Goal: Transaction & Acquisition: Purchase product/service

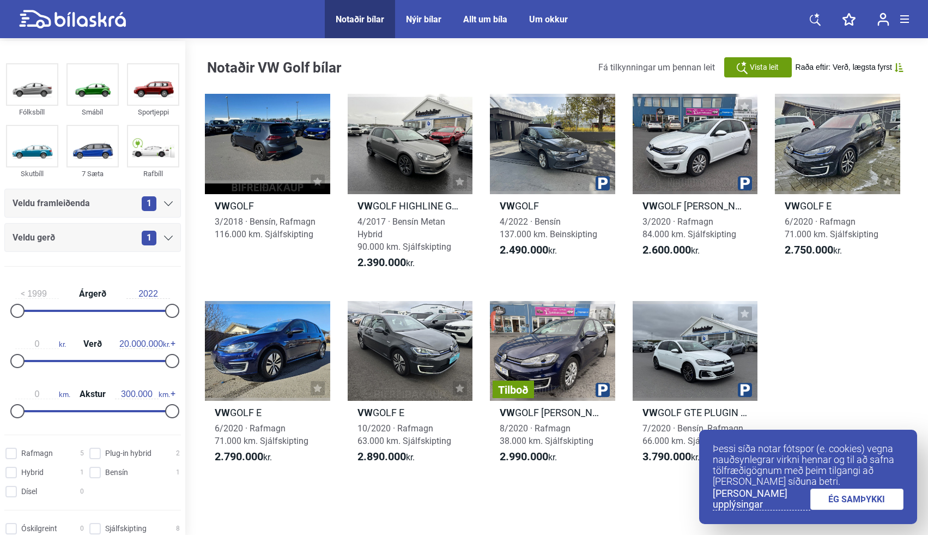
click at [873, 502] on link "ÉG SAMÞYKKI" at bounding box center [857, 498] width 94 height 21
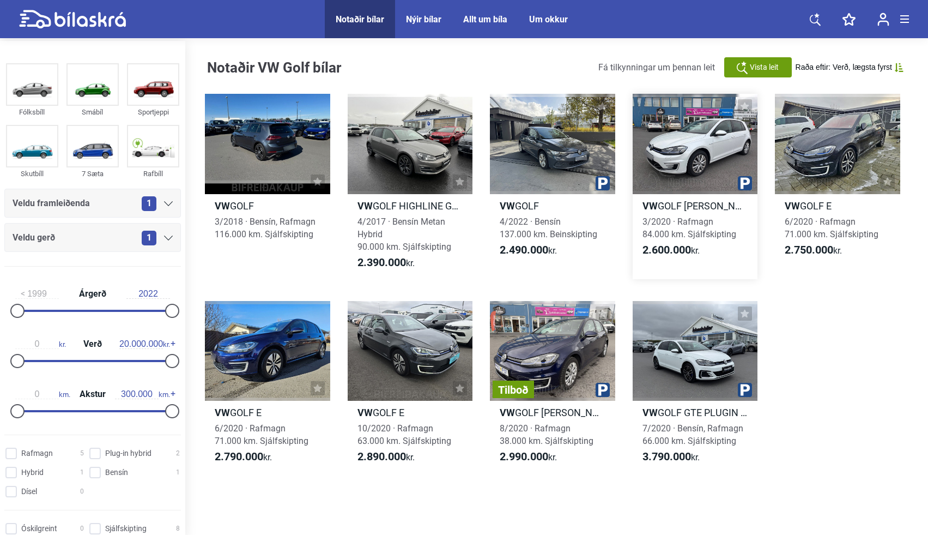
click at [683, 138] on div at bounding box center [695, 144] width 125 height 100
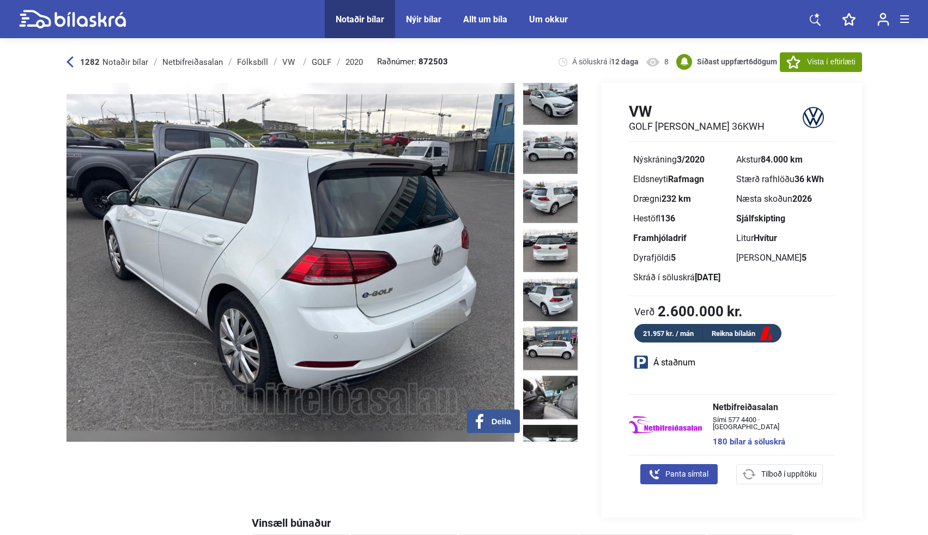
scroll to position [171, 0]
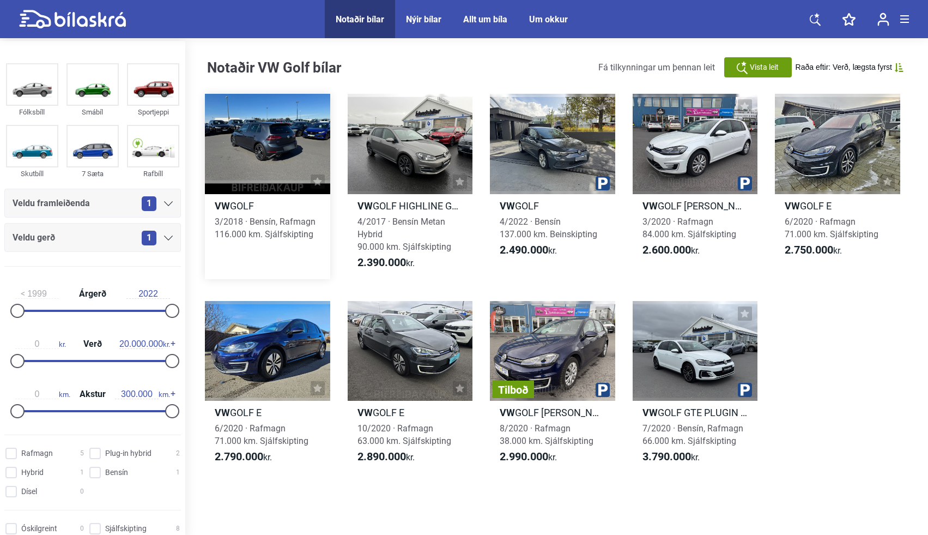
click at [265, 161] on div at bounding box center [267, 144] width 125 height 100
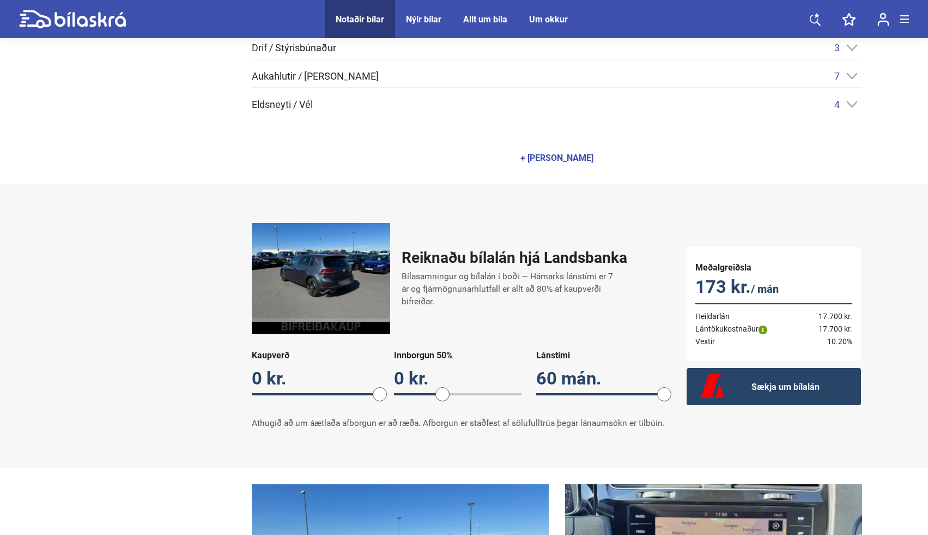
scroll to position [528, 0]
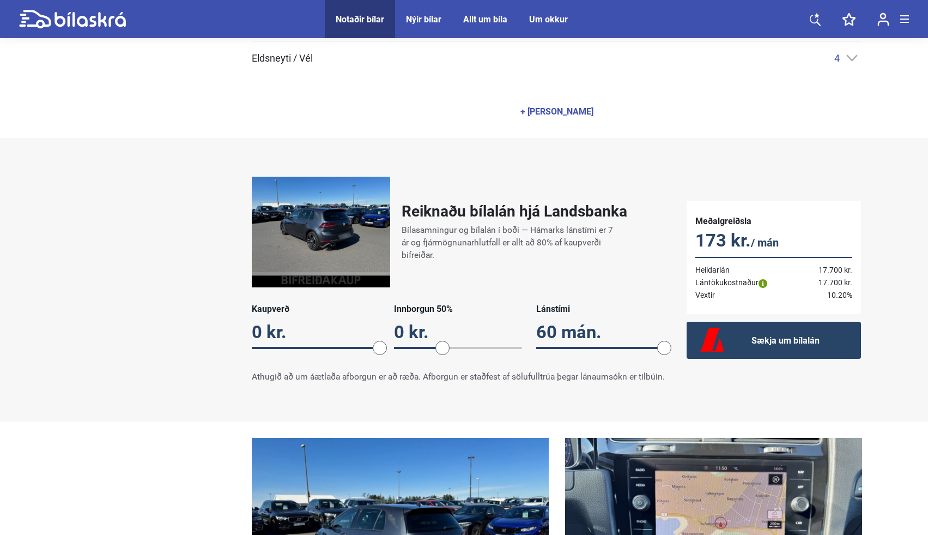
click at [371, 347] on span at bounding box center [316, 348] width 128 height 2
click at [383, 341] on span at bounding box center [380, 348] width 14 height 14
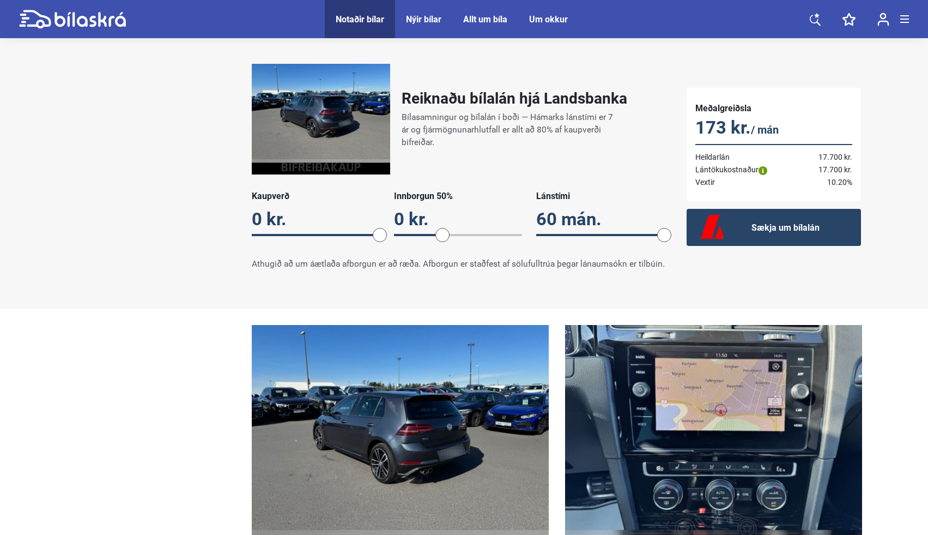
scroll to position [646, 0]
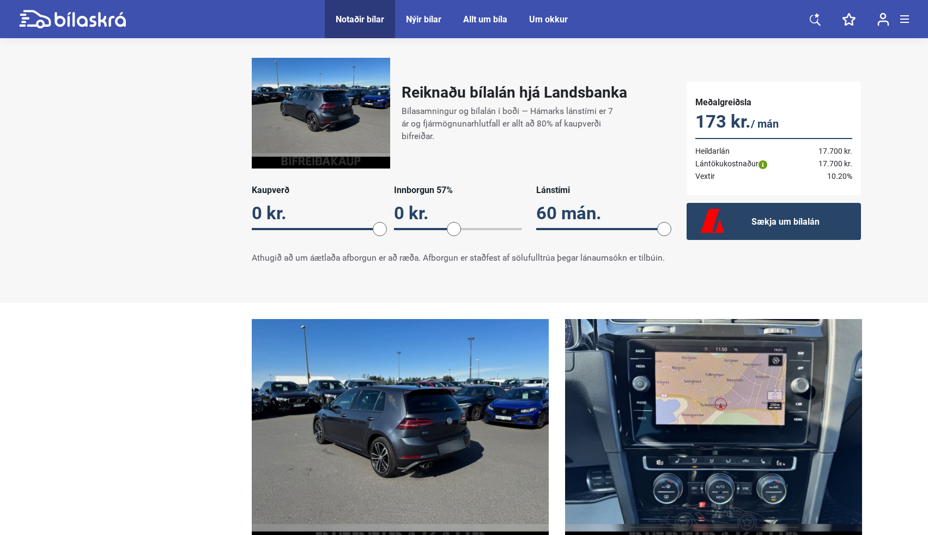
drag, startPoint x: 445, startPoint y: 222, endPoint x: 455, endPoint y: 222, distance: 9.8
click at [455, 222] on span at bounding box center [454, 229] width 14 height 14
drag, startPoint x: 384, startPoint y: 226, endPoint x: 245, endPoint y: 218, distance: 139.2
click at [245, 218] on div "Reiknaðu bílalán hjá Landsbanka Bílasamningur og bílalán í boði — Hámarks lánst…" at bounding box center [458, 161] width 435 height 228
drag, startPoint x: 455, startPoint y: 222, endPoint x: 532, endPoint y: 216, distance: 77.6
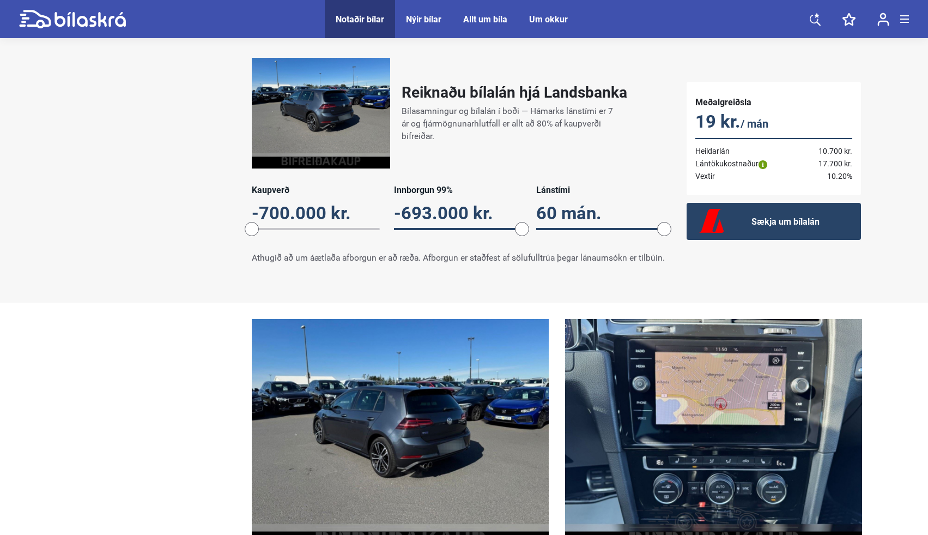
click at [532, 216] on div "Kaupverð -700.000 kr. -700000 Innborgun 99% -693.000 kr. 99 Lánstími 60 mán. 60" at bounding box center [458, 213] width 413 height 57
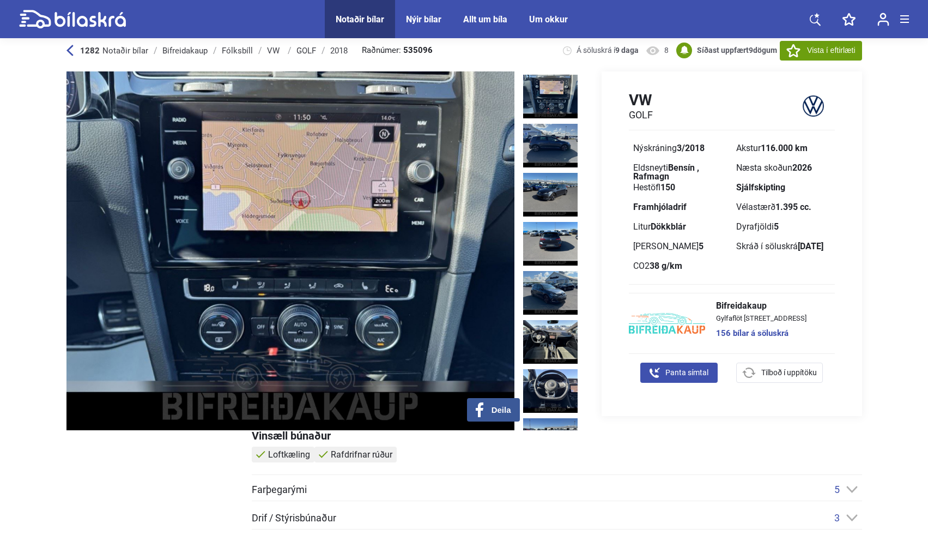
scroll to position [0, 0]
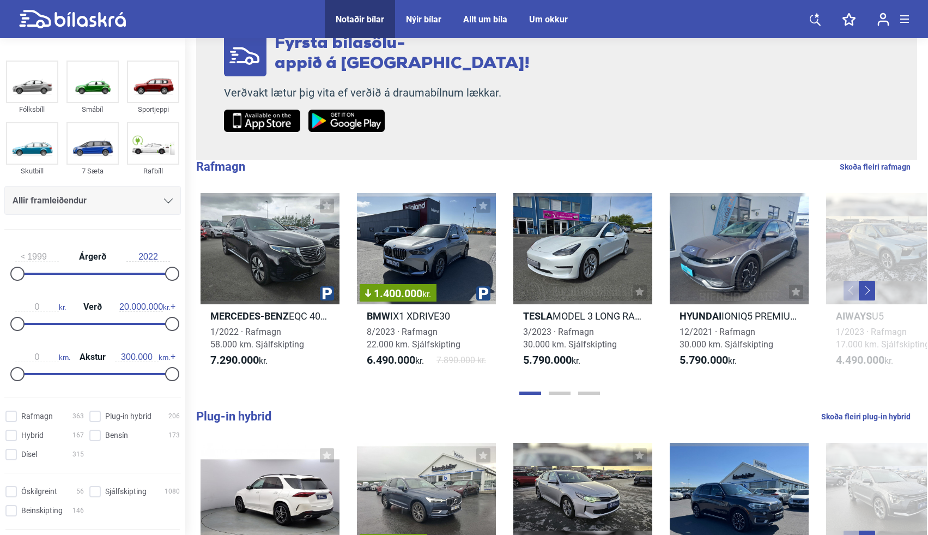
scroll to position [230, 0]
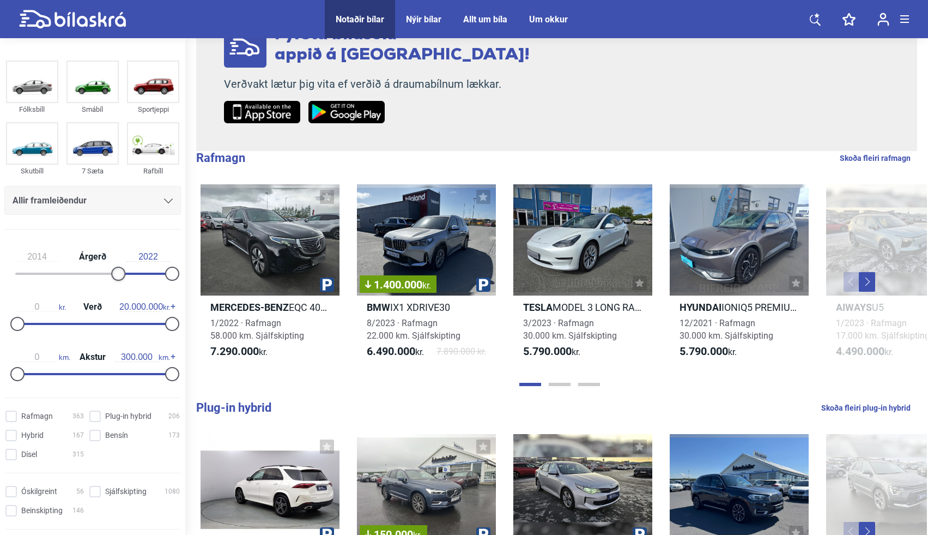
type input "2015"
drag, startPoint x: 18, startPoint y: 270, endPoint x: 122, endPoint y: 264, distance: 103.7
click at [122, 264] on div "2015 Árgerð 2022" at bounding box center [92, 263] width 177 height 50
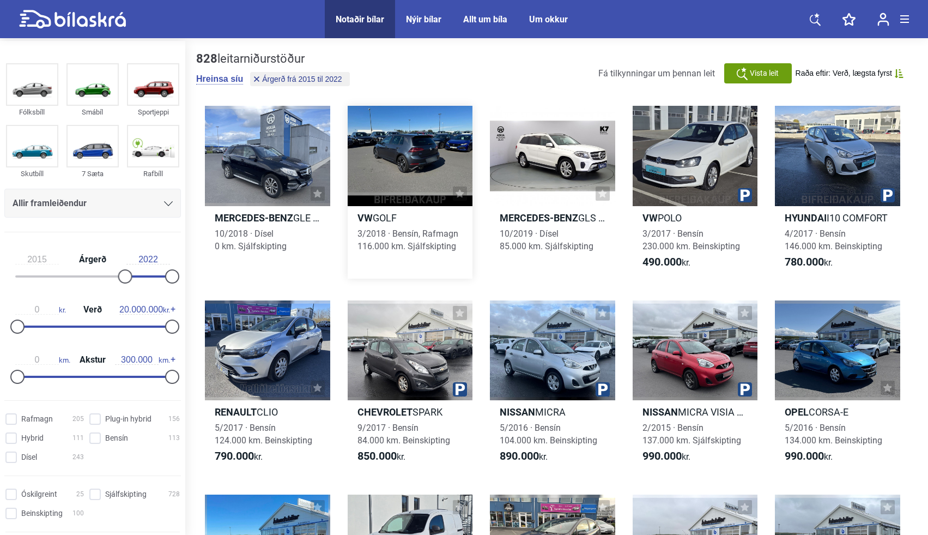
click at [433, 163] on div at bounding box center [410, 156] width 125 height 100
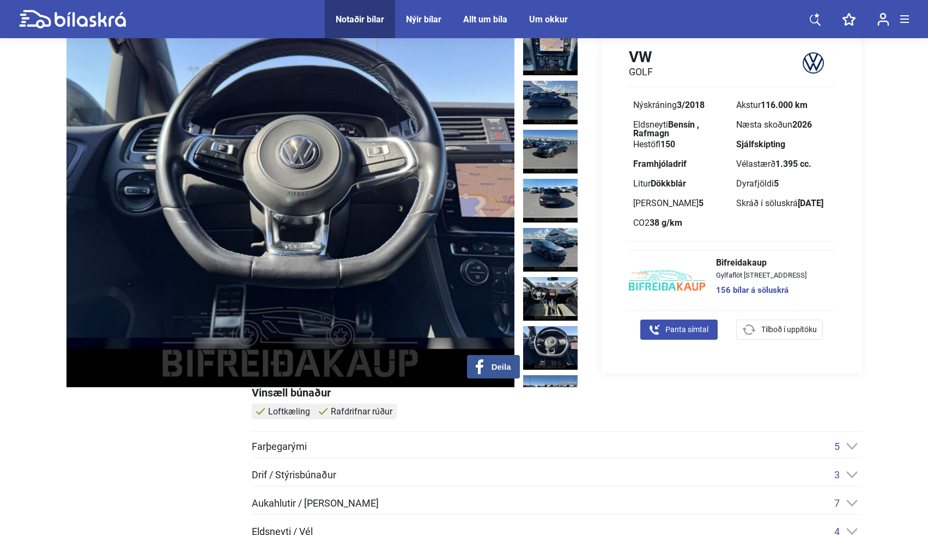
scroll to position [35, 0]
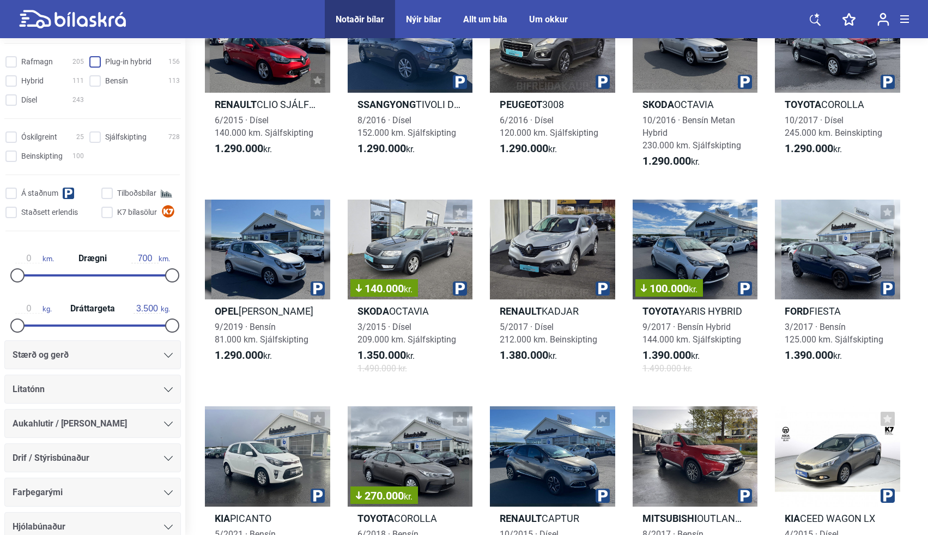
scroll to position [355, 0]
type input "700"
drag, startPoint x: 167, startPoint y: 275, endPoint x: 173, endPoint y: 275, distance: 6.5
click at [173, 275] on div at bounding box center [172, 274] width 14 height 14
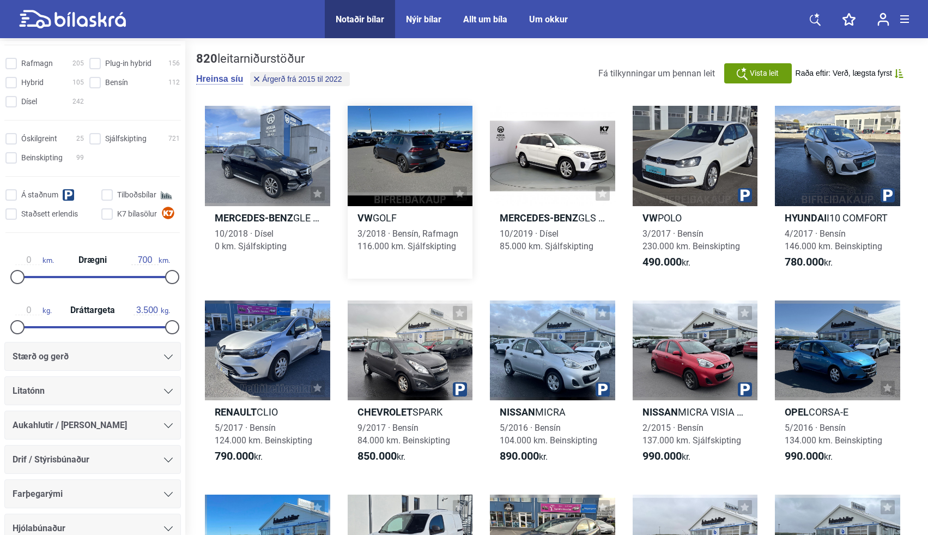
click at [413, 168] on div at bounding box center [410, 156] width 125 height 100
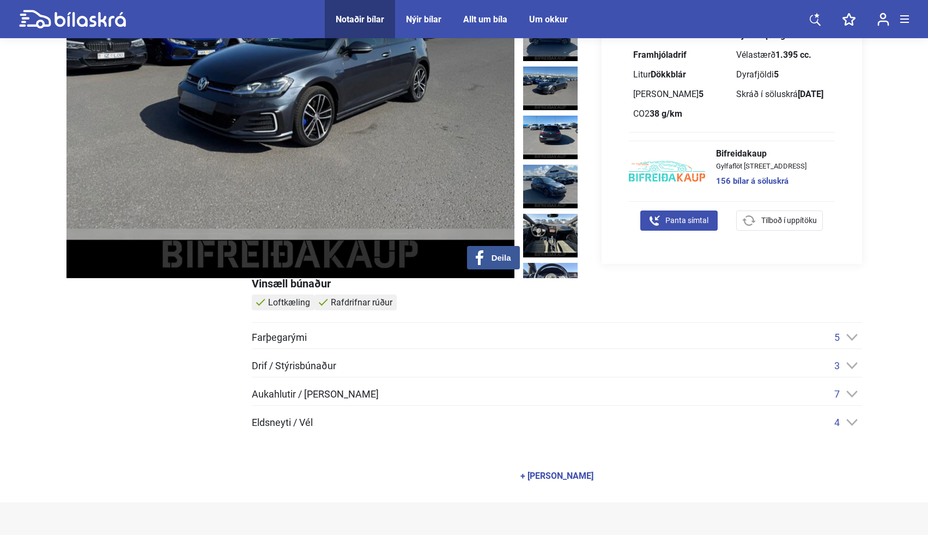
scroll to position [164, 0]
click at [838, 415] on div "Farþegarými 5 Armpúði Líknarbelgir Loftkæling Rafdrifnar rúður Útvarp Drif / St…" at bounding box center [557, 379] width 610 height 96
click at [849, 422] on icon at bounding box center [851, 422] width 11 height 7
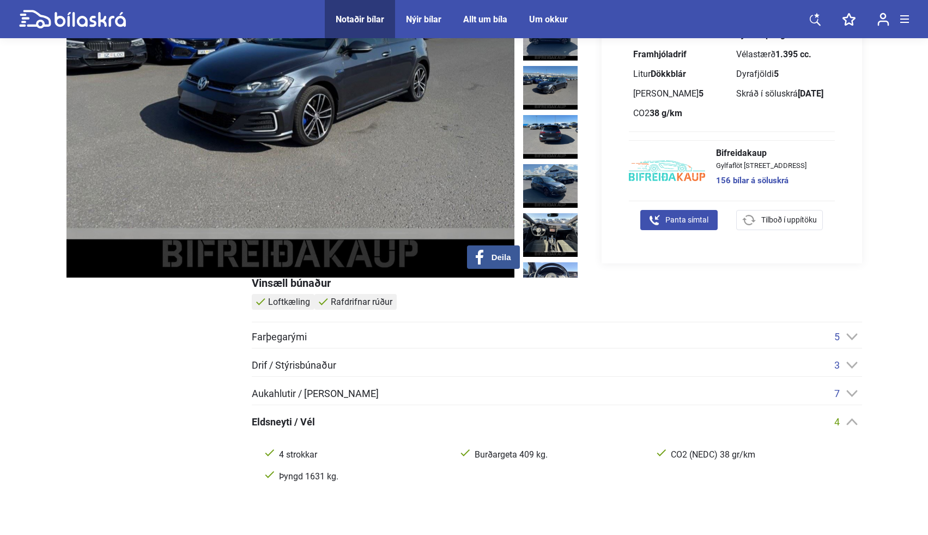
click at [852, 390] on icon at bounding box center [851, 393] width 11 height 7
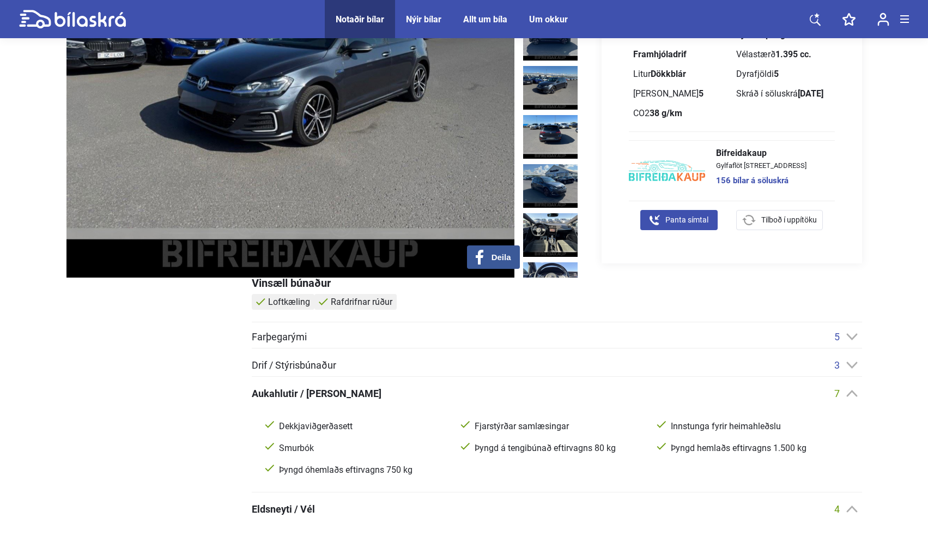
click at [853, 361] on icon at bounding box center [851, 364] width 11 height 7
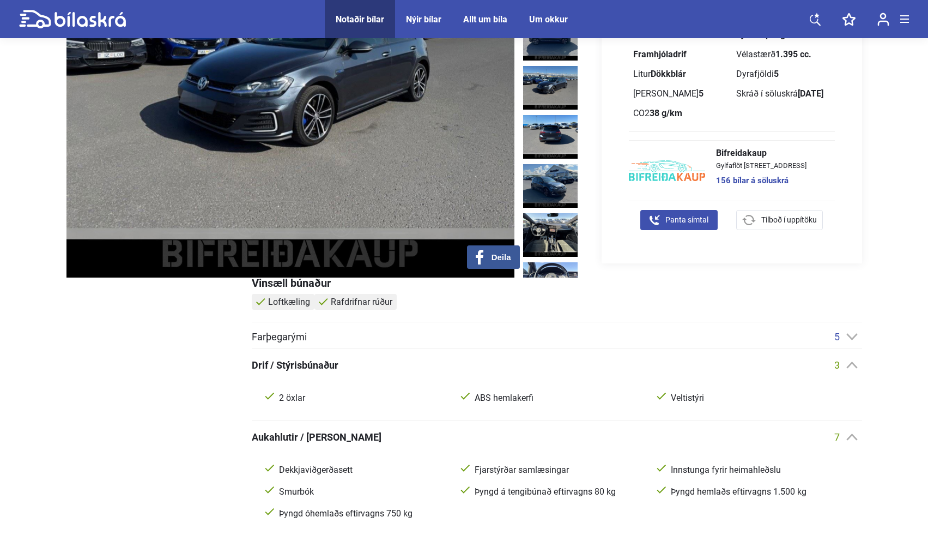
click at [846, 332] on div "5" at bounding box center [848, 336] width 28 height 11
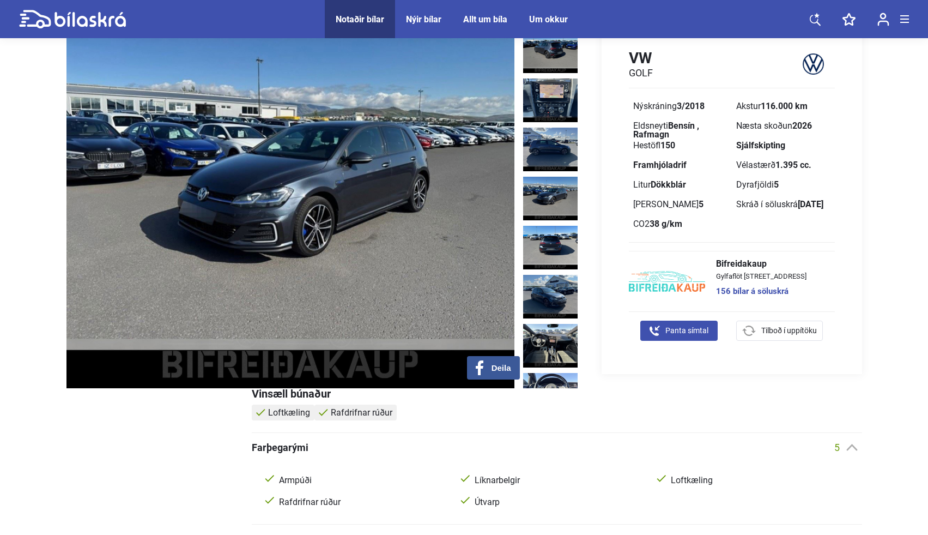
scroll to position [52, 0]
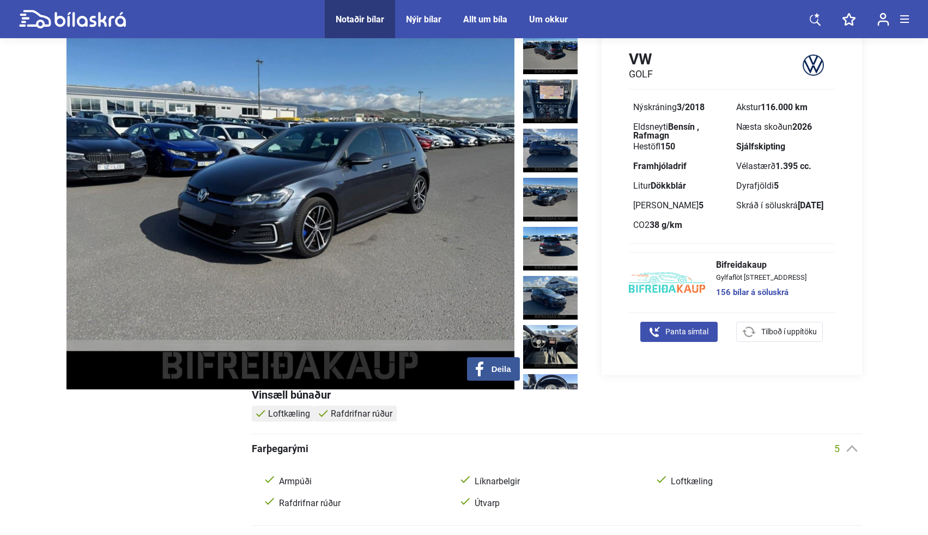
click at [696, 335] on span "Panta símtal" at bounding box center [686, 331] width 43 height 11
checkbox input "true"
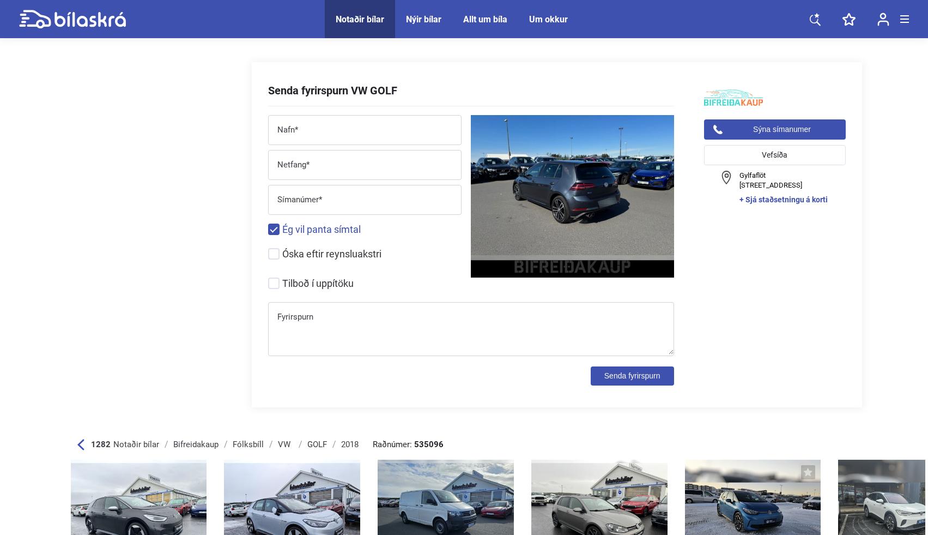
scroll to position [2472, 0]
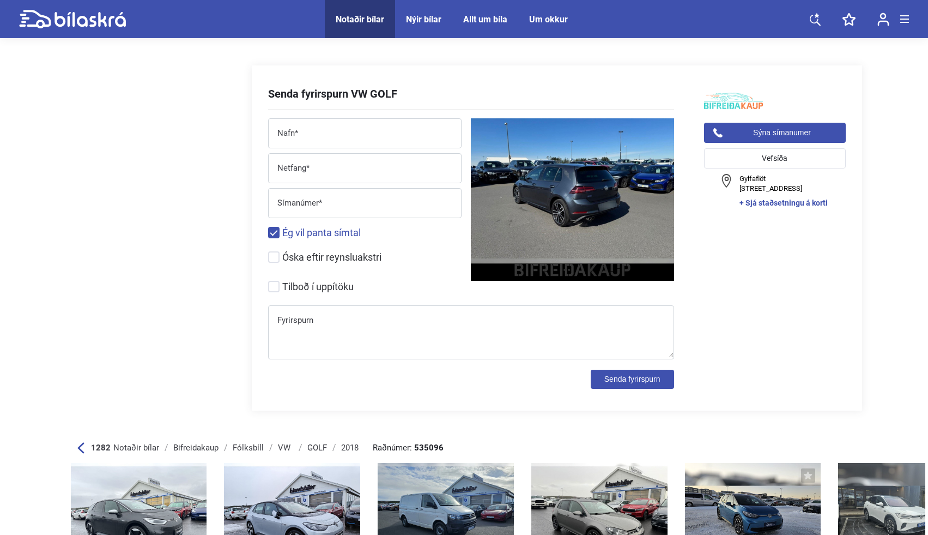
drag, startPoint x: 329, startPoint y: 258, endPoint x: 734, endPoint y: 266, distance: 405.5
click at [734, 266] on div "Senda fyrirspurn VW GOLF Nafn* Netfang* Símanúmer* Ég vil panta símtal Óska eft…" at bounding box center [557, 237] width 610 height 345
click at [279, 252] on input "Óska eftir reynsluakstri" at bounding box center [371, 257] width 203 height 11
checkbox input "true"
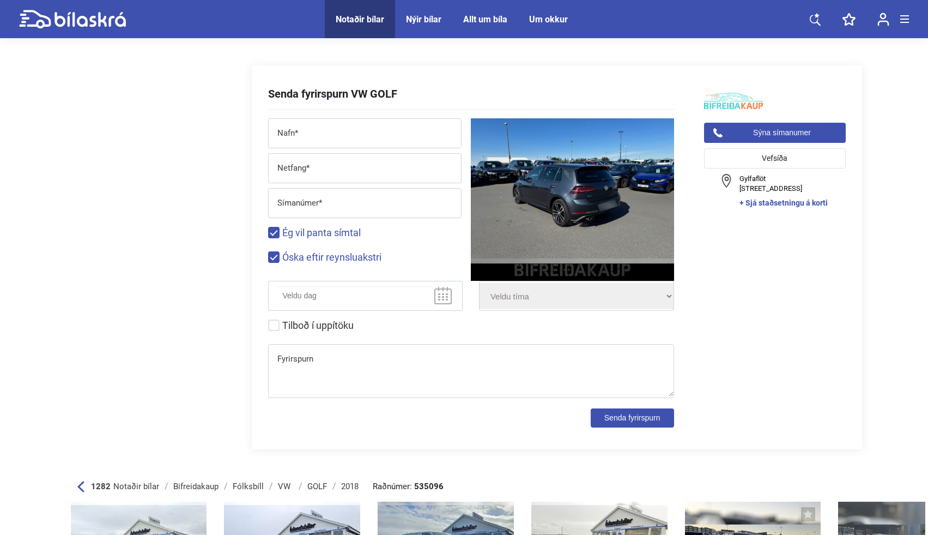
click at [275, 230] on input "Ég vil panta símtal" at bounding box center [371, 232] width 203 height 11
checkbox input "false"
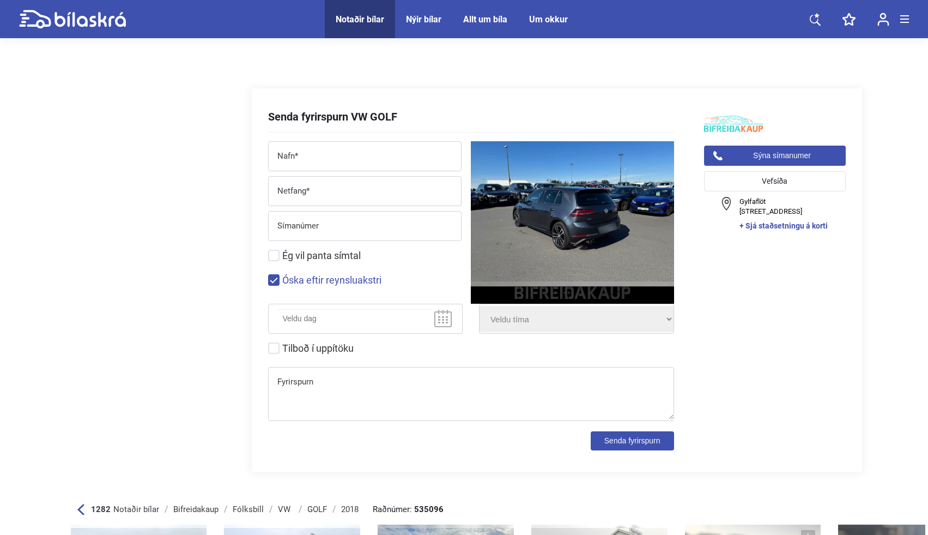
scroll to position [2416, 0]
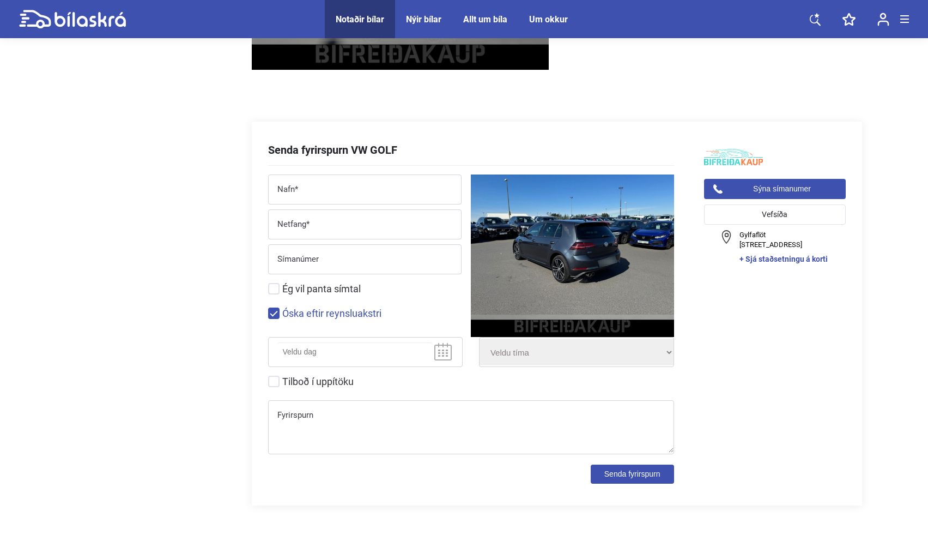
click at [416, 174] on div "Nafn*" at bounding box center [364, 189] width 193 height 30
click at [414, 187] on input "Nafn*" at bounding box center [365, 191] width 192 height 22
type input "Þórunn Emilia Baldursdóttir"
type input "emiliabaldursdottir@gmail.com"
type input "8238203"
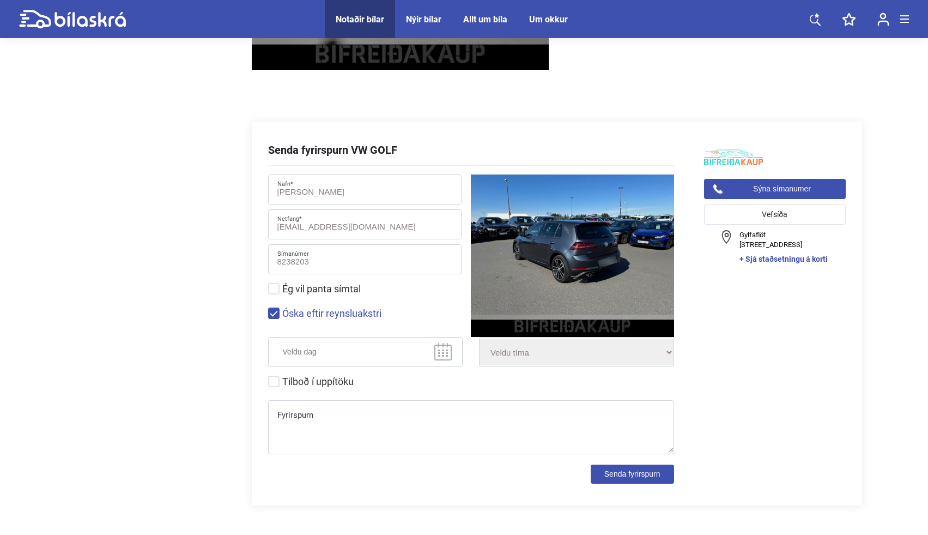
click at [447, 354] on icon at bounding box center [442, 351] width 17 height 17
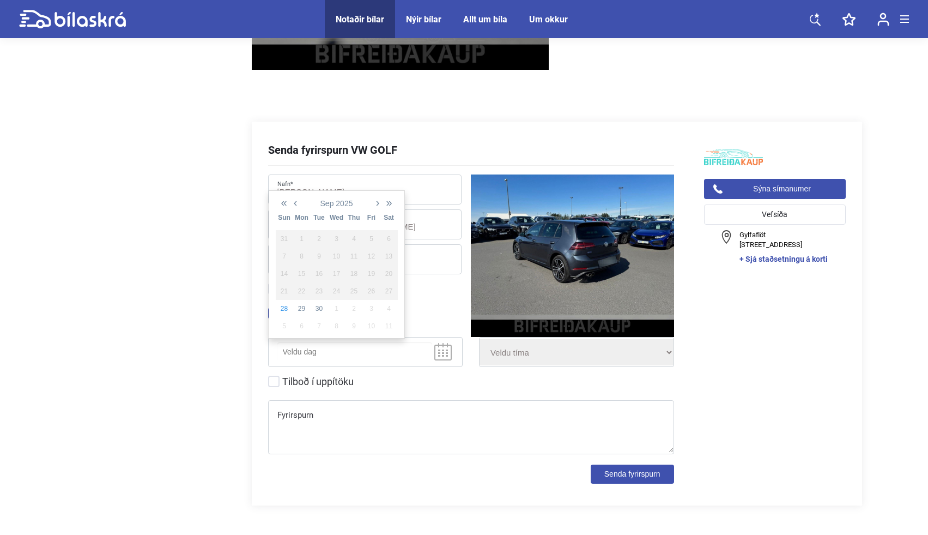
click at [378, 348] on input "text" at bounding box center [354, 351] width 155 height 19
click at [302, 311] on td "29" at bounding box center [301, 308] width 17 height 17
type input "2025-09-29"
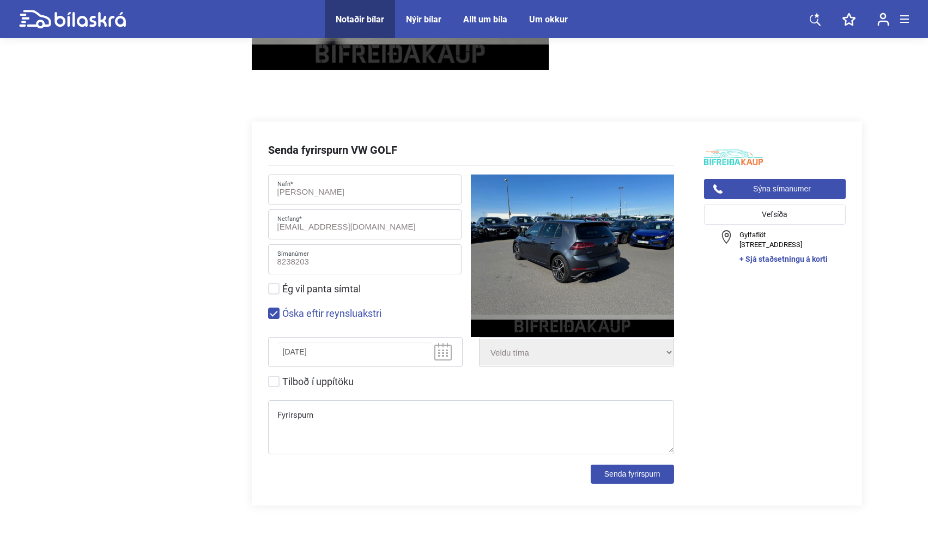
click at [540, 357] on select "Veldu tíma Fyrir hádegi Eftir hádegi Síðdegis" at bounding box center [577, 352] width 194 height 26
click at [536, 361] on select "Veldu tíma Fyrir hádegi Eftir hádegi Síðdegis" at bounding box center [577, 352] width 194 height 26
select select "Síðdegis"
click at [315, 420] on textarea "Fyrirspurn" at bounding box center [471, 429] width 405 height 46
click at [722, 449] on div "Sýna símanumer Vefsíða Gylfaflöt 6-8, 112 Reykjavík + Sjá staðsetningu á korti" at bounding box center [775, 313] width 142 height 340
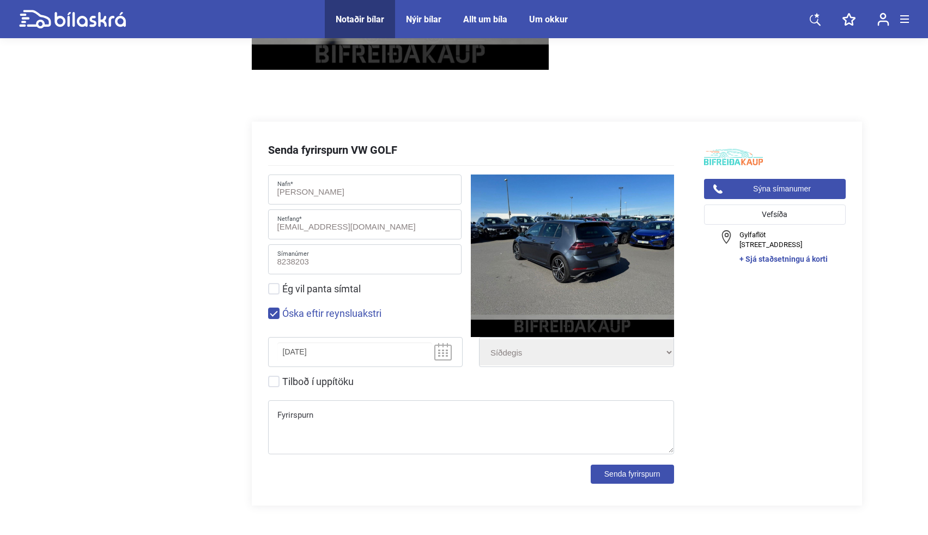
click at [654, 471] on button "Senda fyrirspurn" at bounding box center [632, 473] width 83 height 19
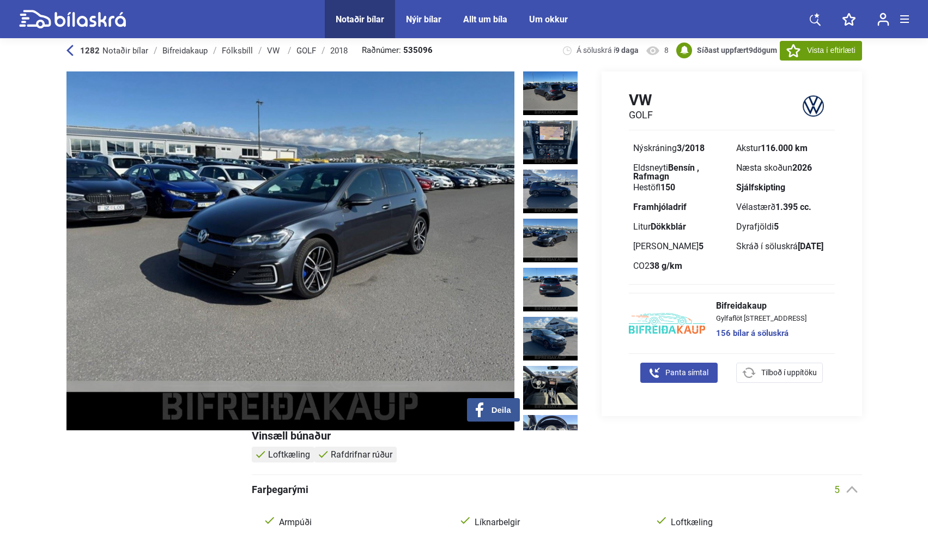
scroll to position [0, 0]
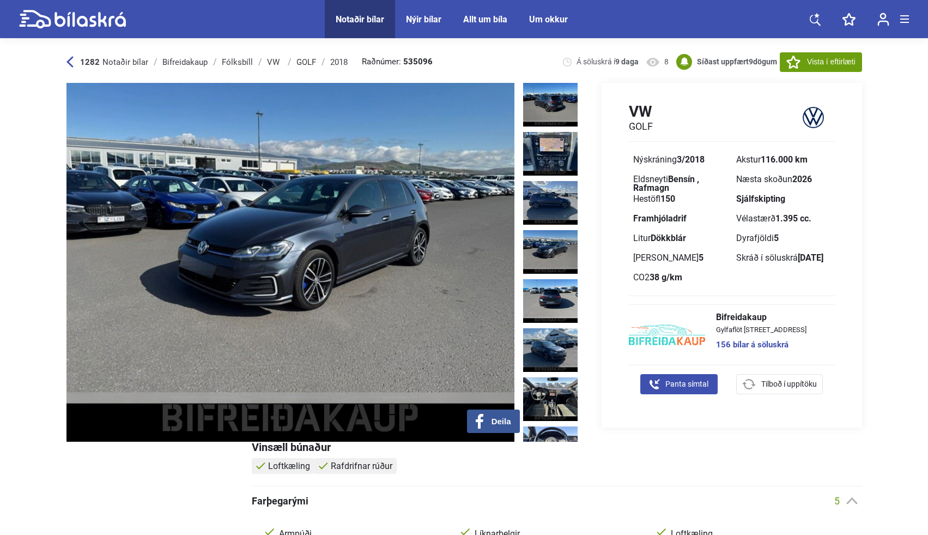
click at [789, 63] on icon at bounding box center [794, 62] width 14 height 13
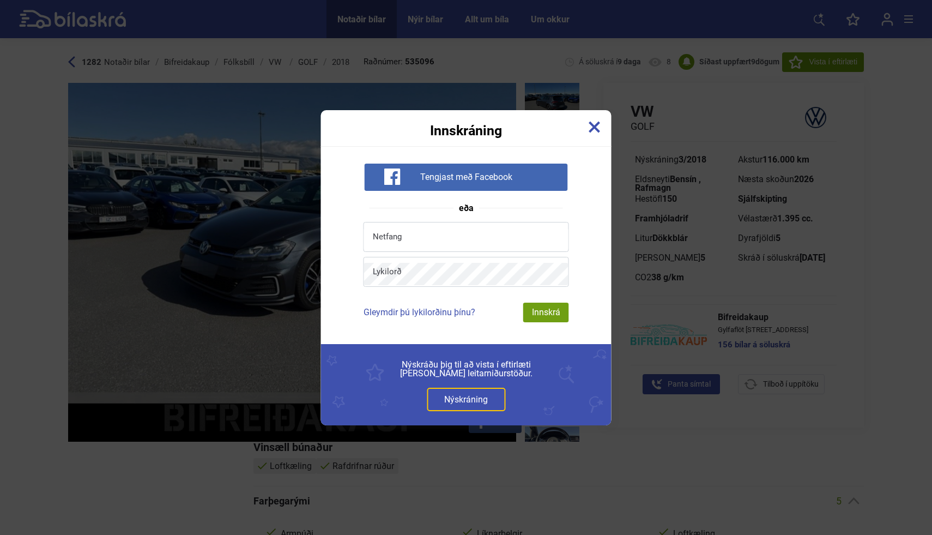
click at [476, 409] on link "Nýskráning" at bounding box center [466, 398] width 78 height 23
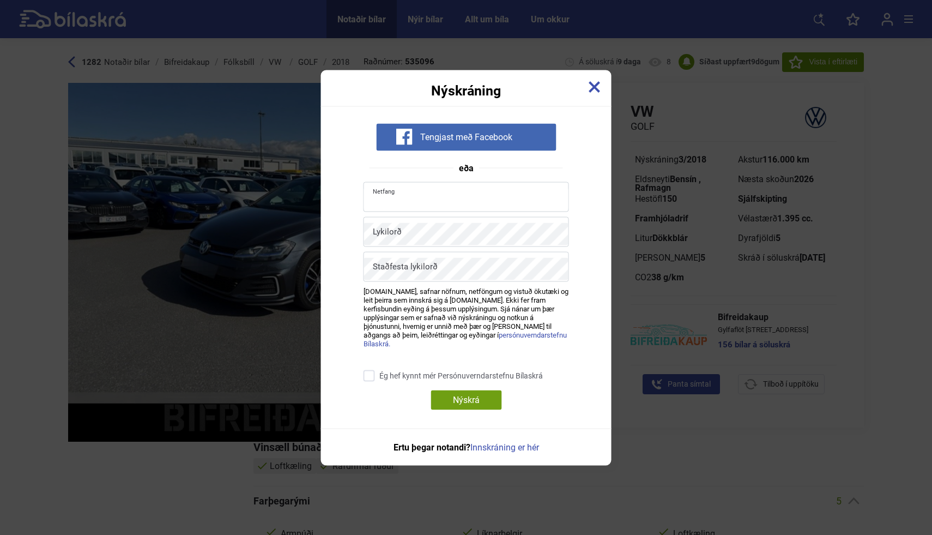
click at [481, 196] on input "text" at bounding box center [466, 198] width 204 height 22
type input "emiliabaldursdottir@gmail.com"
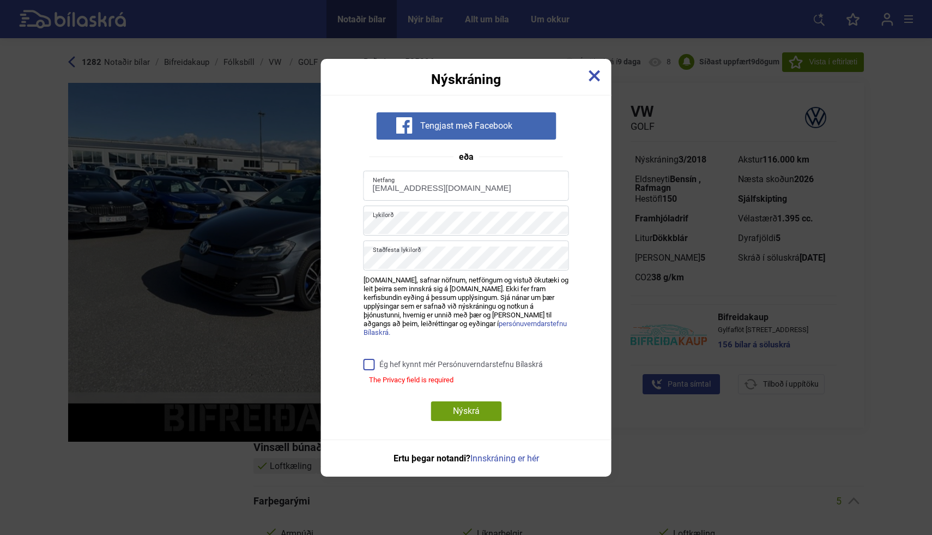
click at [371, 361] on input "Ég hef kynnt mér Persónuverndarstefnu Bílaskrá" at bounding box center [467, 364] width 205 height 11
checkbox input "true"
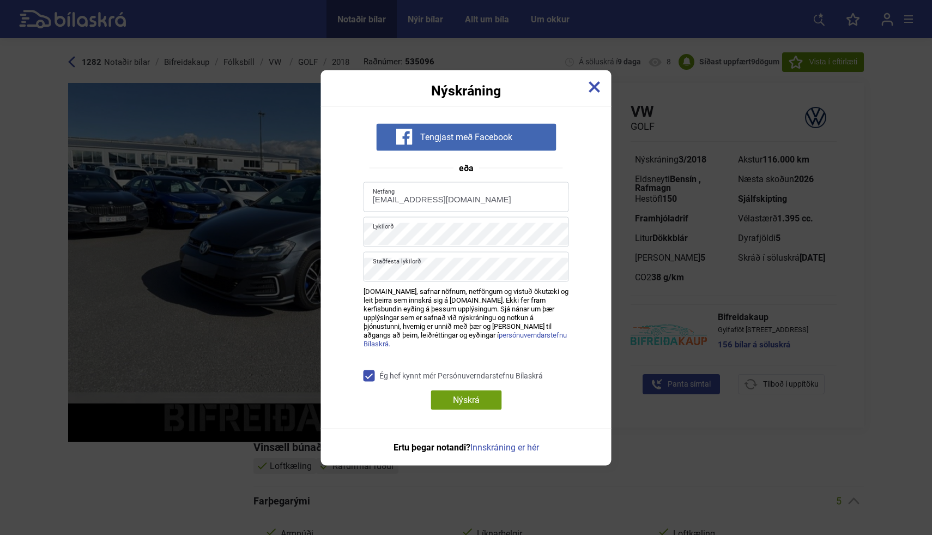
click at [465, 399] on div "Nýskrá" at bounding box center [466, 400] width 71 height 20
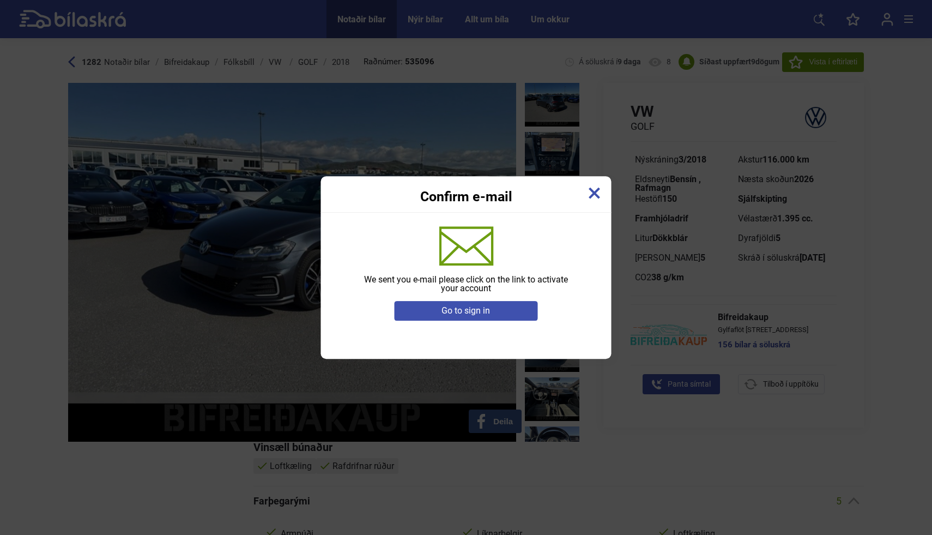
click at [519, 308] on div "Go to sign in" at bounding box center [466, 311] width 144 height 20
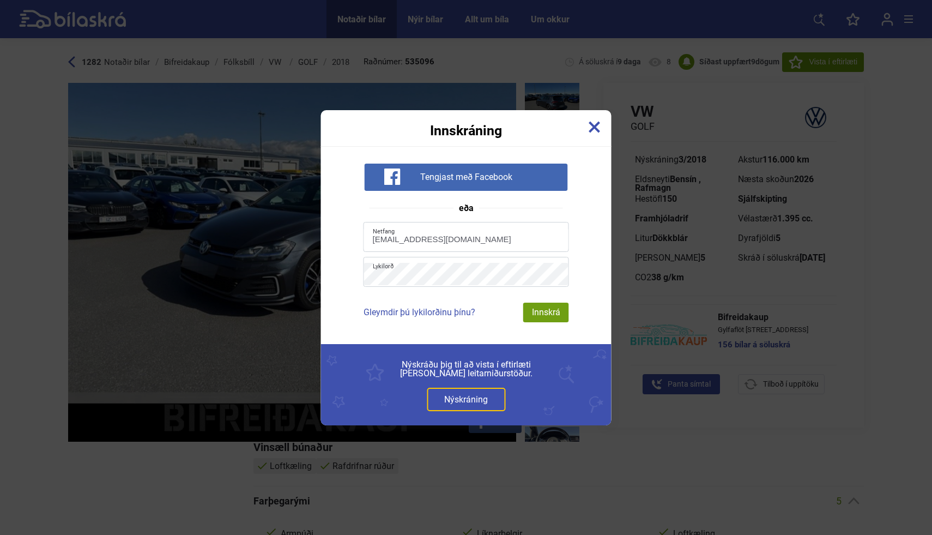
click at [554, 311] on div "Innskrá" at bounding box center [546, 312] width 46 height 20
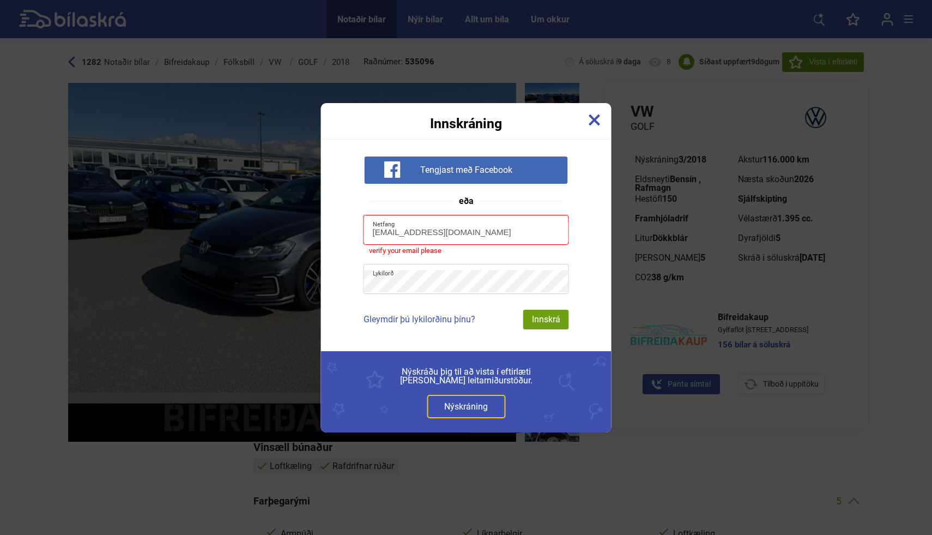
click at [549, 314] on div "Innskrá" at bounding box center [546, 320] width 46 height 20
click at [593, 114] on img at bounding box center [595, 120] width 12 height 12
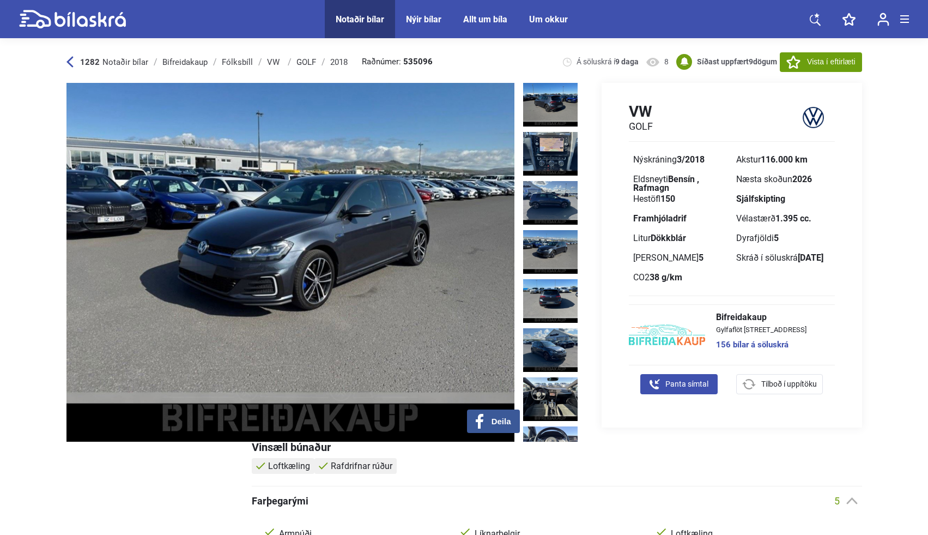
click at [787, 56] on icon at bounding box center [793, 62] width 14 height 13
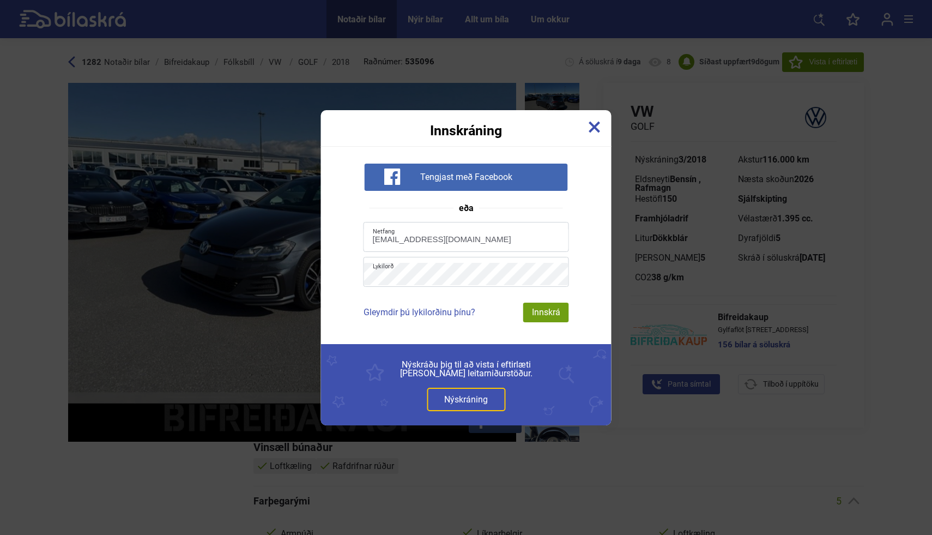
click at [547, 308] on div "Innskrá" at bounding box center [546, 312] width 46 height 20
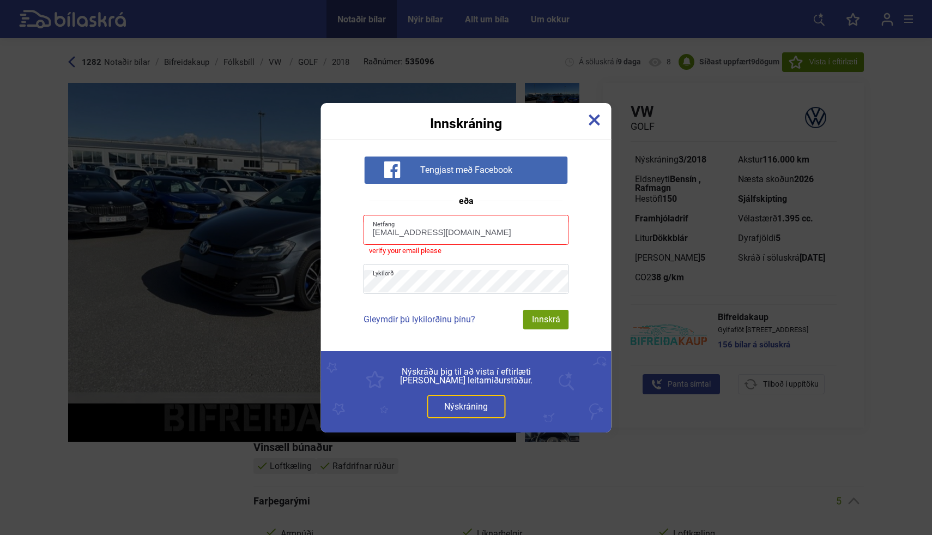
click at [521, 233] on input "emiliabaldursdottir@gmail.com" at bounding box center [466, 232] width 204 height 22
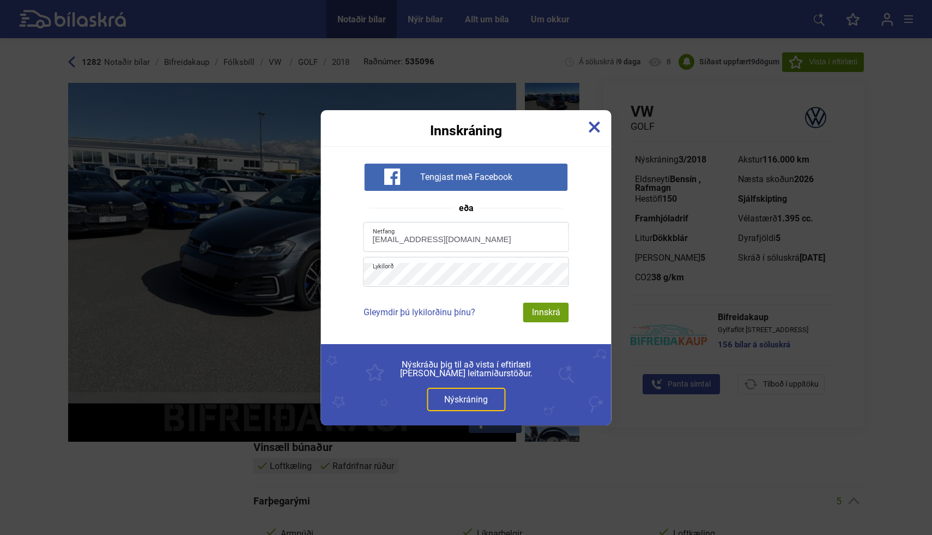
type input "emiliabaldursdottir@gmail.com"
click at [557, 318] on div "Innskrá" at bounding box center [546, 312] width 46 height 20
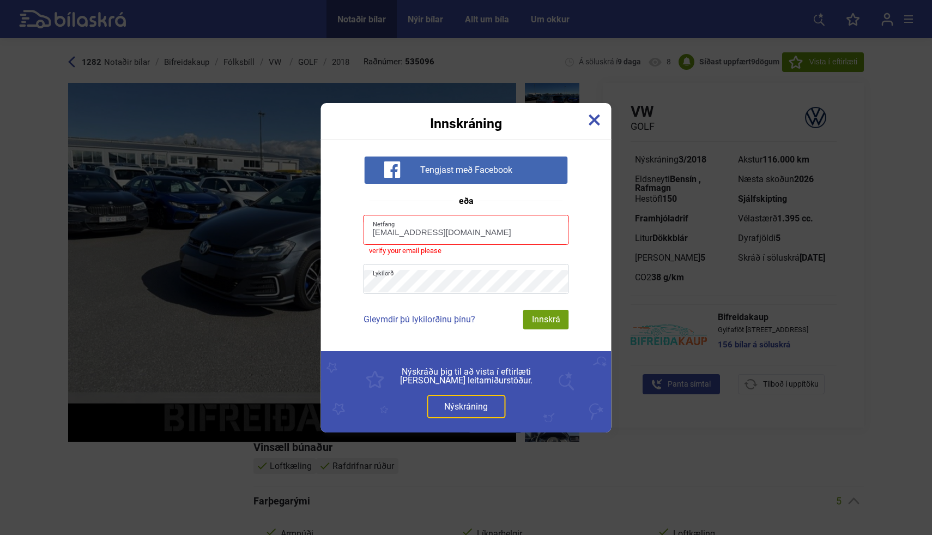
click at [476, 403] on link "Nýskráning" at bounding box center [466, 406] width 78 height 23
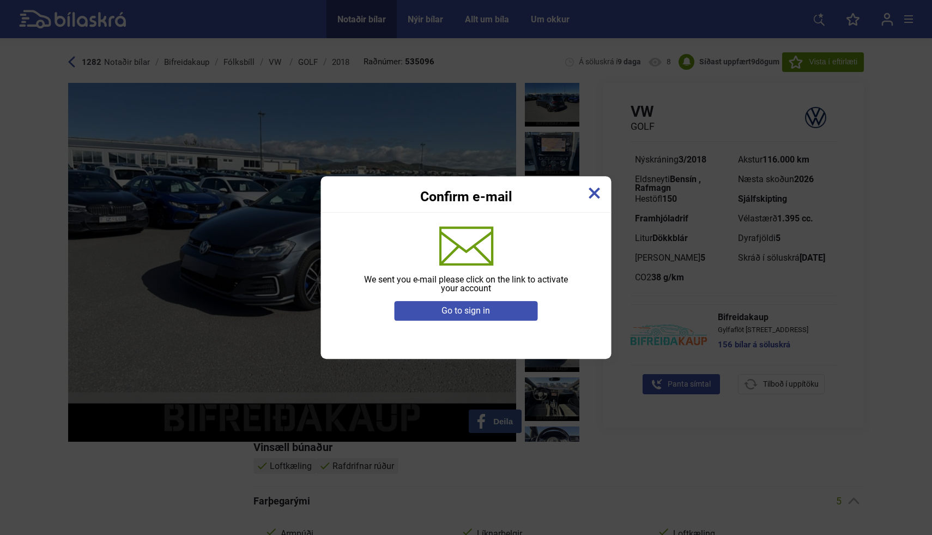
click at [501, 315] on div "Go to sign in" at bounding box center [466, 311] width 144 height 20
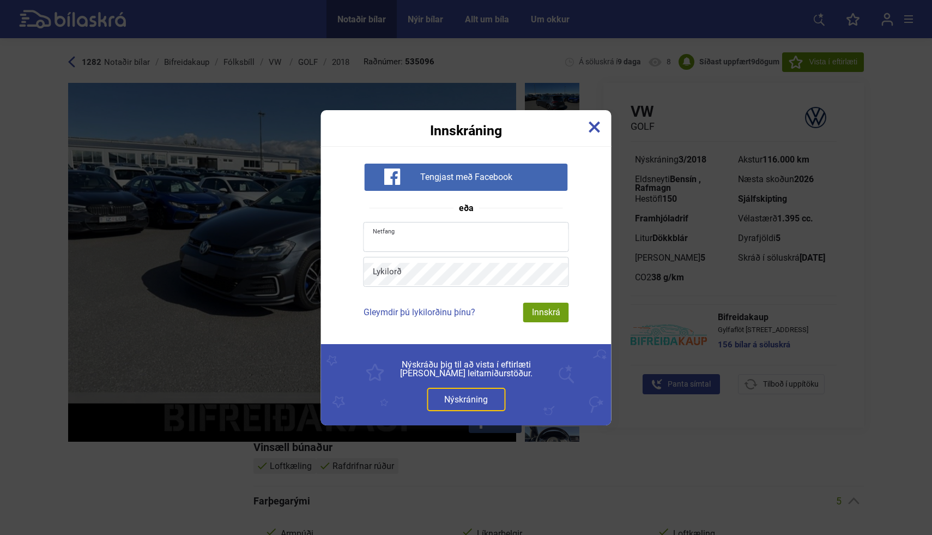
type input "emiliabaldursdottir@gmail.com"
click at [543, 305] on div "Innskrá" at bounding box center [546, 312] width 46 height 20
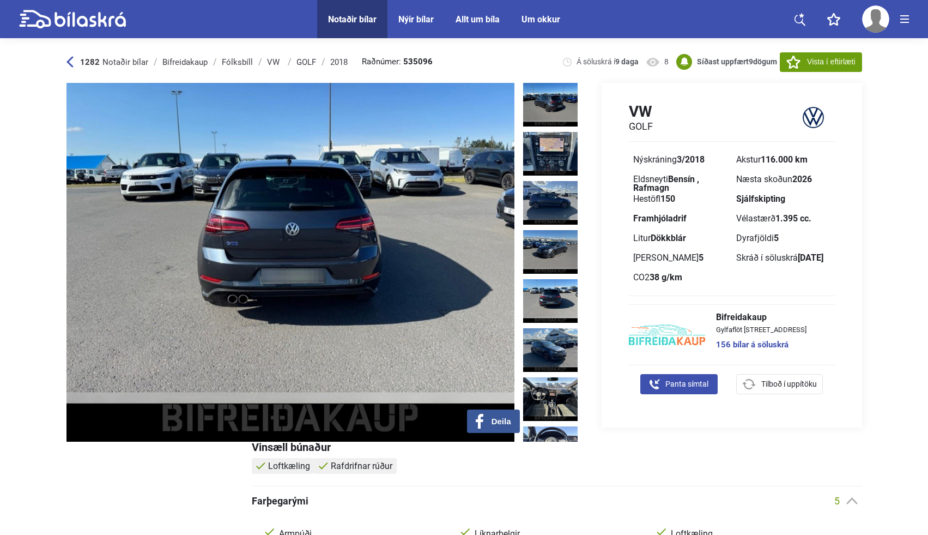
click at [796, 58] on icon at bounding box center [793, 62] width 14 height 13
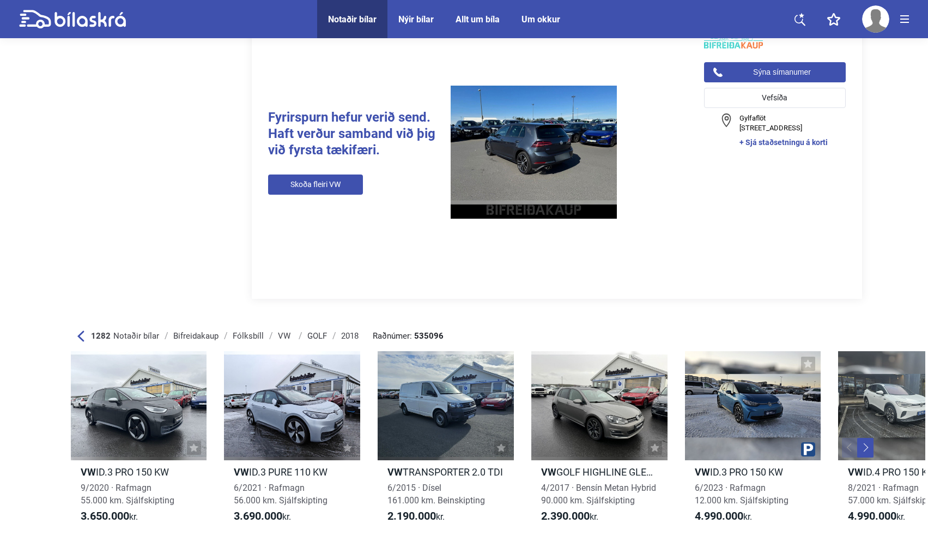
scroll to position [2537, 0]
